Goal: Task Accomplishment & Management: Manage account settings

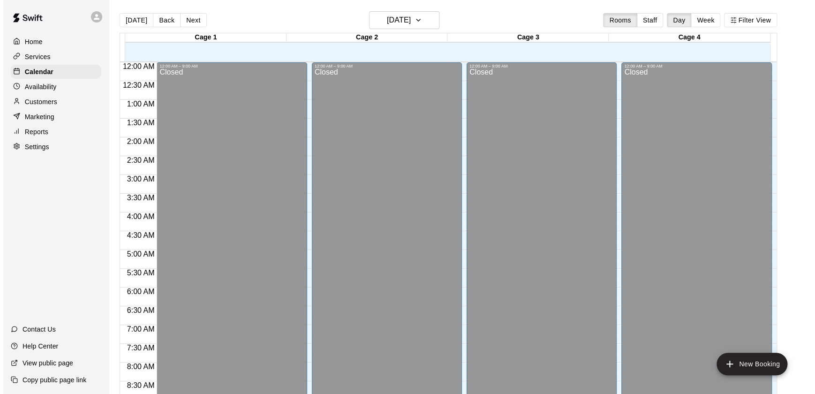
scroll to position [503, 0]
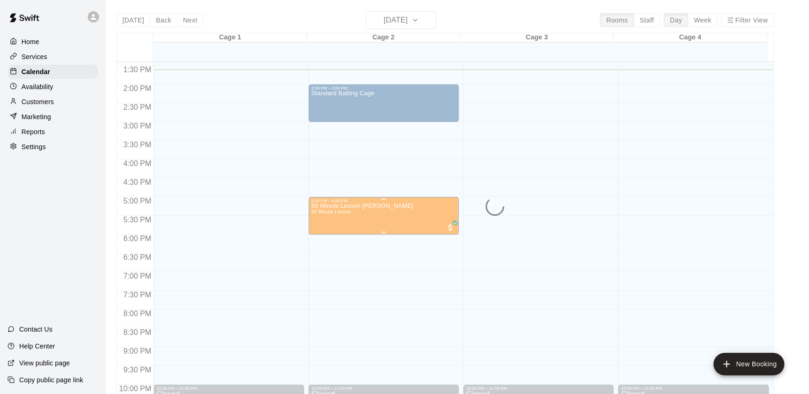
click at [386, 209] on div "60 Minute Lesson mike p 60 Minute Lesson" at bounding box center [384, 400] width 145 height 394
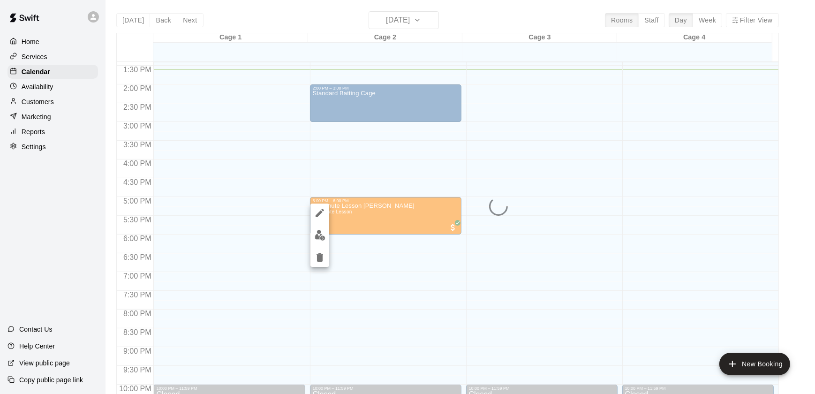
click at [387, 229] on div at bounding box center [407, 197] width 815 height 394
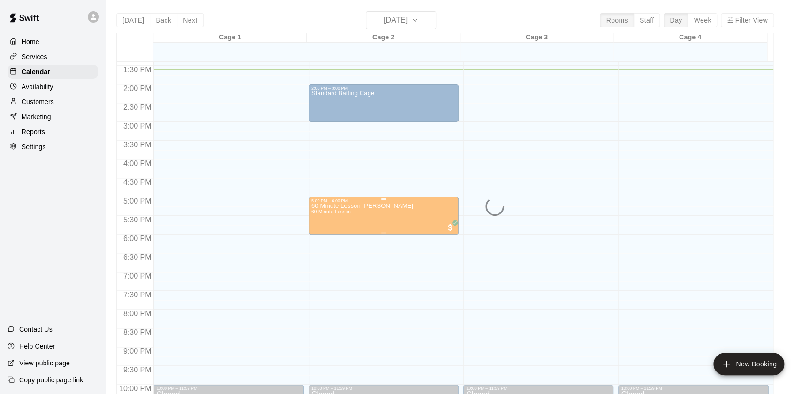
drag, startPoint x: 389, startPoint y: 210, endPoint x: 363, endPoint y: 219, distance: 27.7
click at [363, 219] on div "60 Minute Lesson mike p 60 Minute Lesson" at bounding box center [363, 400] width 102 height 394
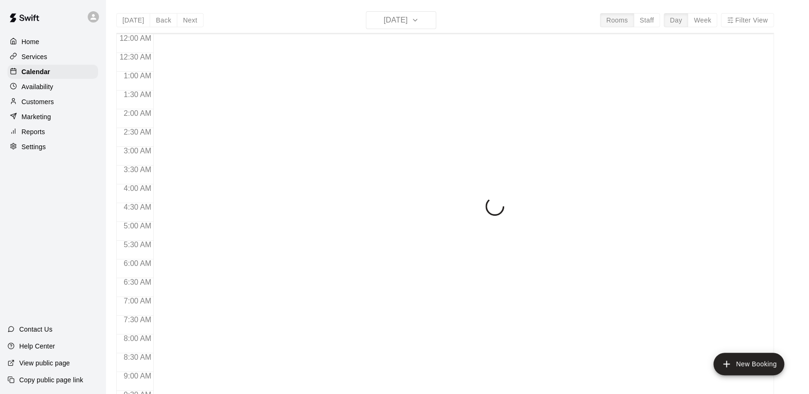
scroll to position [511, 0]
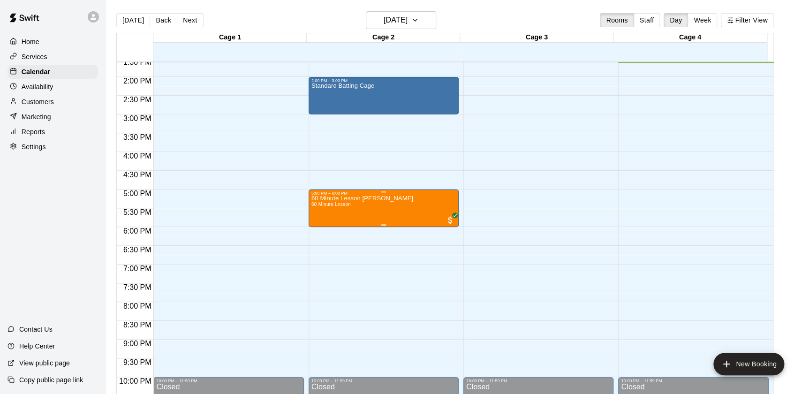
drag, startPoint x: 401, startPoint y: 198, endPoint x: 384, endPoint y: 219, distance: 26.4
click at [384, 219] on div "60 Minute Lesson [PERSON_NAME] p 60 Minute Lesson" at bounding box center [384, 393] width 145 height 394
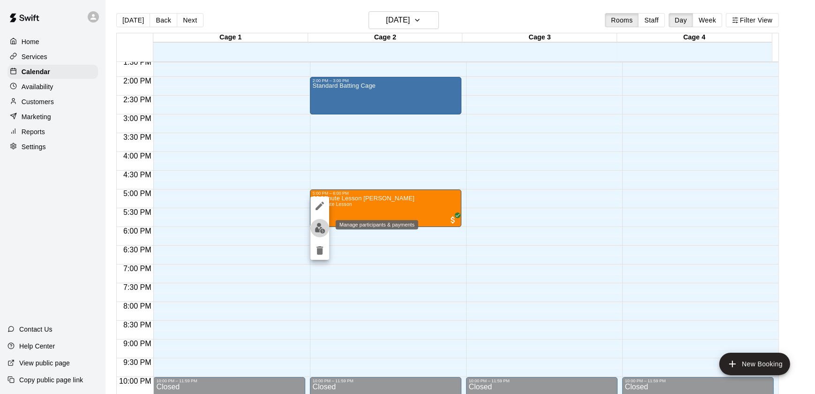
click at [320, 224] on img "edit" at bounding box center [320, 228] width 11 height 11
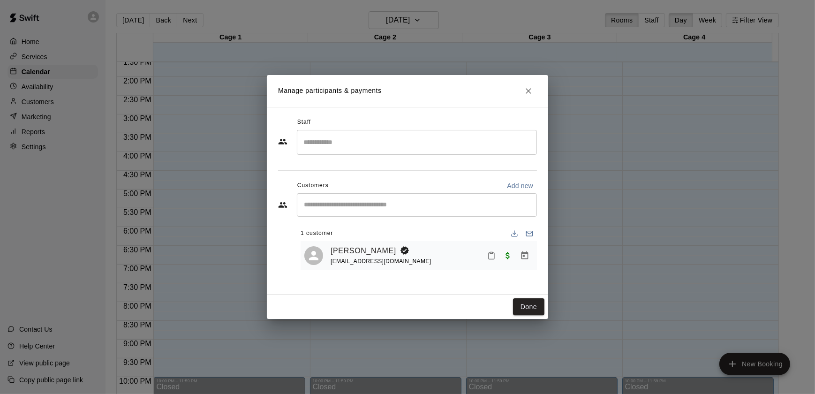
drag, startPoint x: 436, startPoint y: 258, endPoint x: 433, endPoint y: 294, distance: 36.2
click at [433, 294] on div "Staff ​ Customers Add new ​ 1 customer [PERSON_NAME] [EMAIL_ADDRESS][DOMAIN_NAM…" at bounding box center [408, 201] width 282 height 188
click at [525, 307] on button "Done" at bounding box center [528, 306] width 31 height 17
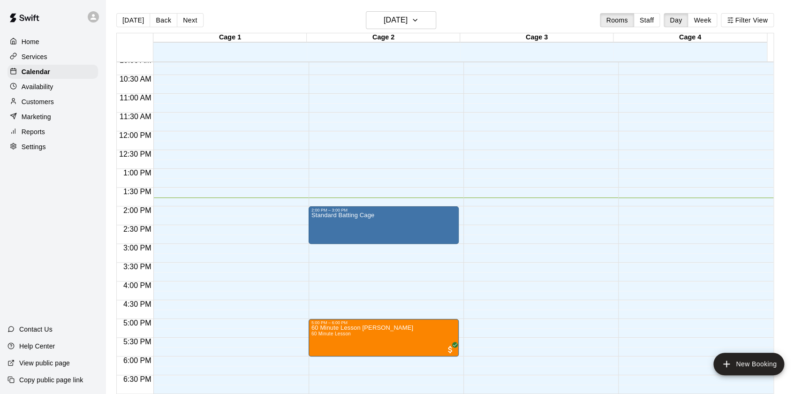
scroll to position [259, 0]
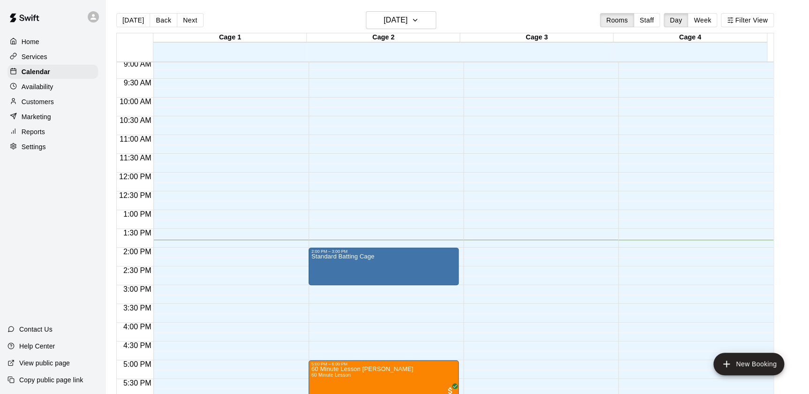
scroll to position [389, 0]
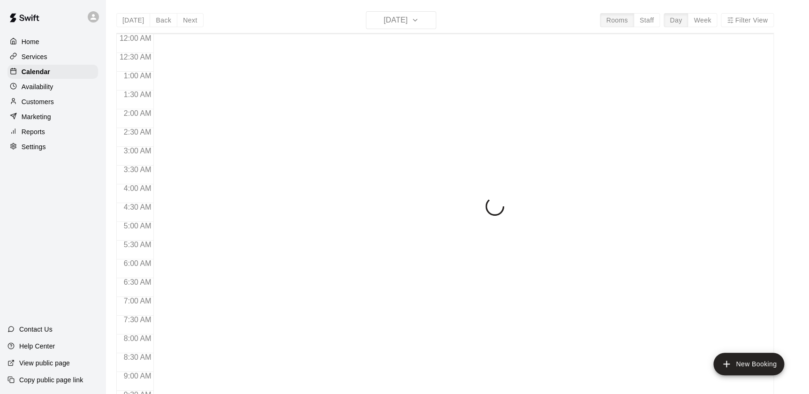
scroll to position [521, 0]
